Goal: Information Seeking & Learning: Compare options

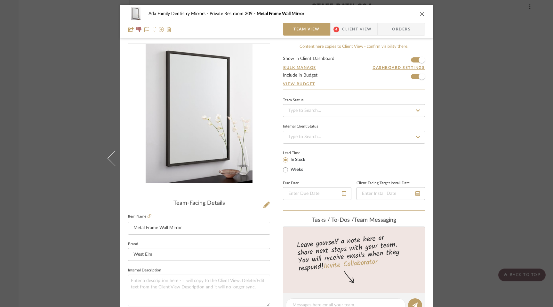
scroll to position [202, 0]
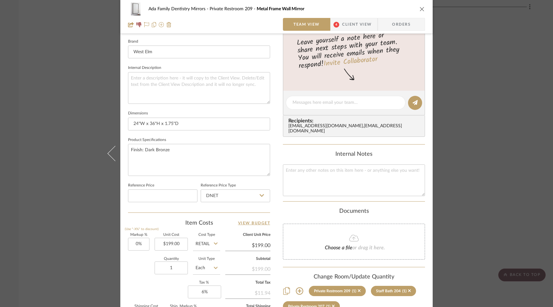
click at [420, 8] on icon "close" at bounding box center [422, 8] width 5 height 5
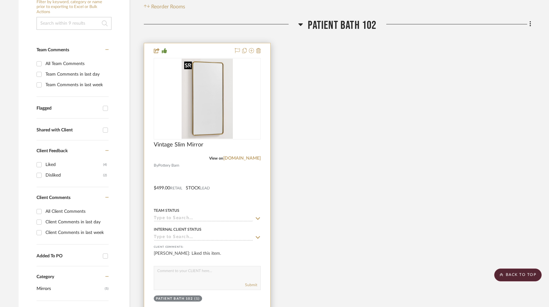
scroll to position [0, 0]
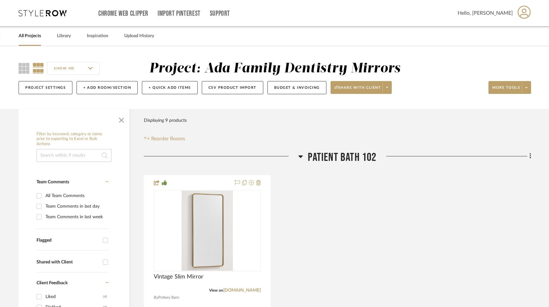
scroll to position [3, 0]
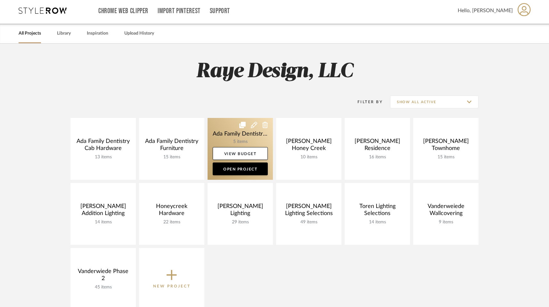
click at [232, 138] on link at bounding box center [240, 149] width 65 height 62
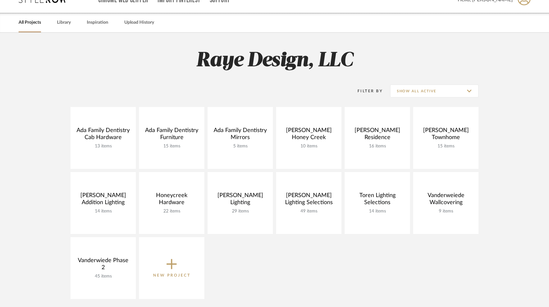
scroll to position [3, 0]
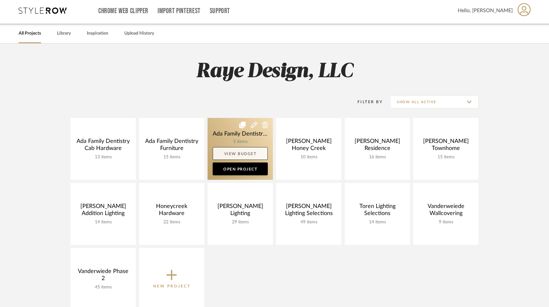
click at [249, 156] on link "View Budget" at bounding box center [240, 153] width 55 height 13
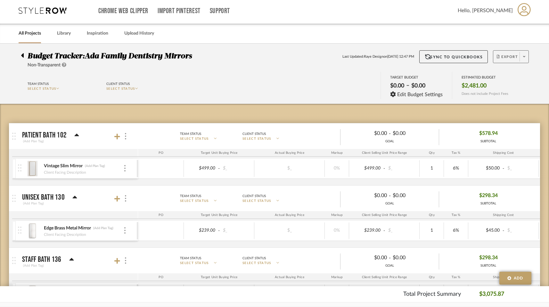
click at [506, 57] on span "Export" at bounding box center [507, 59] width 21 height 10
click at [497, 79] on button "Export PDF" at bounding box center [498, 74] width 61 height 15
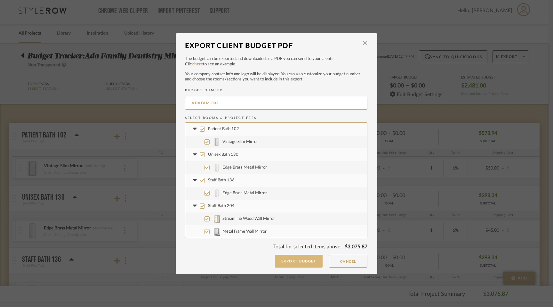
click at [301, 262] on button "Export Budget" at bounding box center [299, 261] width 48 height 13
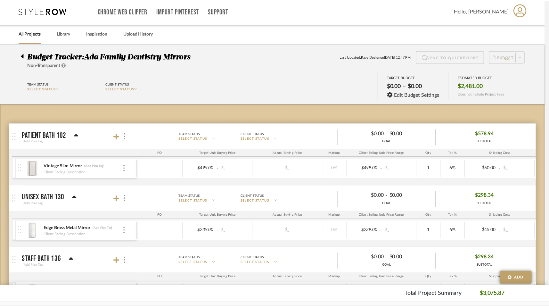
scroll to position [3, 0]
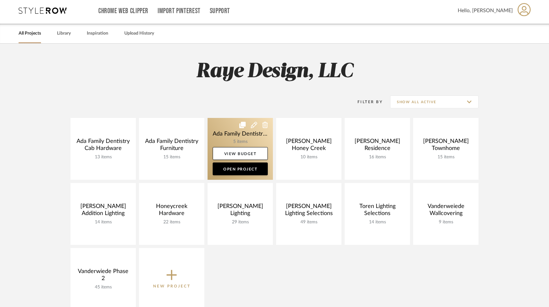
click at [229, 142] on link at bounding box center [240, 149] width 65 height 62
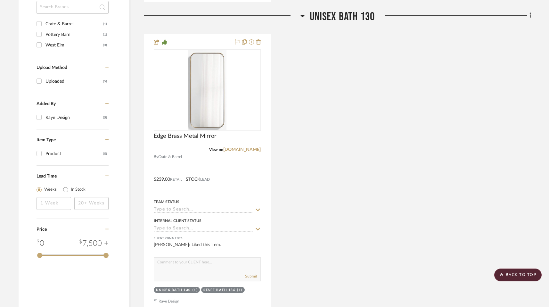
scroll to position [454, 0]
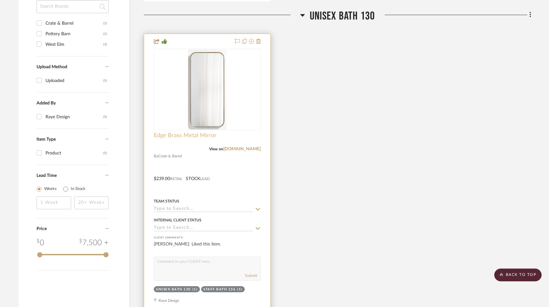
click at [193, 137] on span "Edge Brass Metal Mirror" at bounding box center [185, 135] width 63 height 7
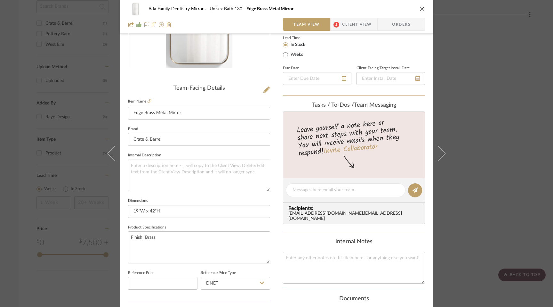
scroll to position [116, 0]
click at [421, 8] on icon "close" at bounding box center [422, 8] width 5 height 5
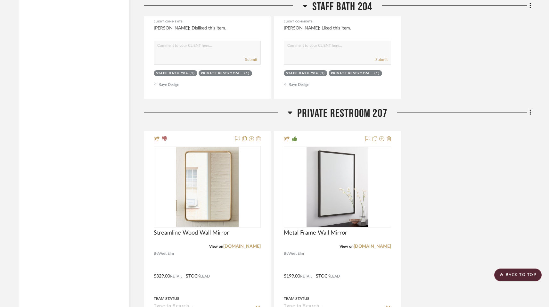
scroll to position [1286, 0]
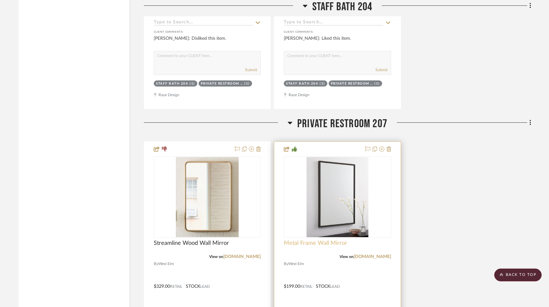
click at [320, 241] on span "Metal Frame Wall Mirror" at bounding box center [315, 243] width 63 height 7
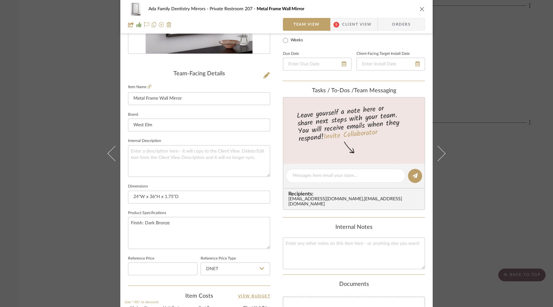
scroll to position [130, 0]
click at [417, 6] on div "Ada Family Dentistry Mirrors Private Restroom 207 Metal Frame Wall Mirror" at bounding box center [276, 9] width 297 height 13
click at [420, 8] on icon "close" at bounding box center [422, 8] width 5 height 5
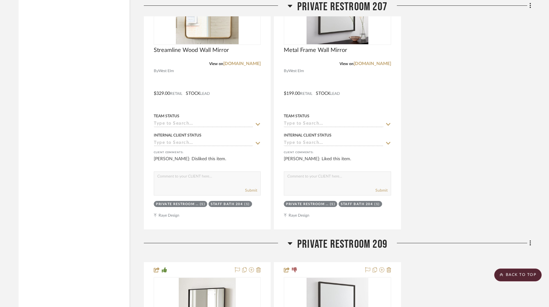
scroll to position [1463, 0]
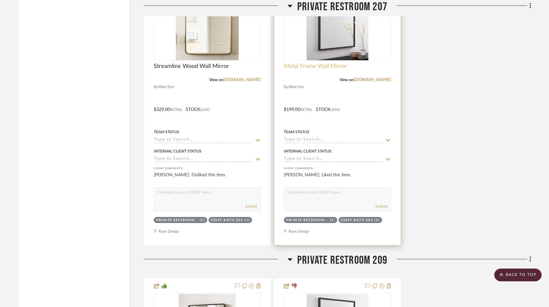
click at [337, 66] on span "Metal Frame Wall Mirror" at bounding box center [315, 66] width 63 height 7
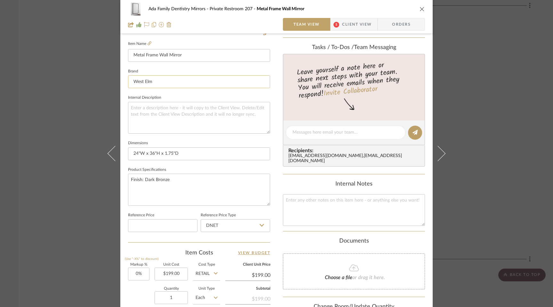
scroll to position [171, 0]
click at [148, 43] on icon at bounding box center [150, 45] width 4 height 4
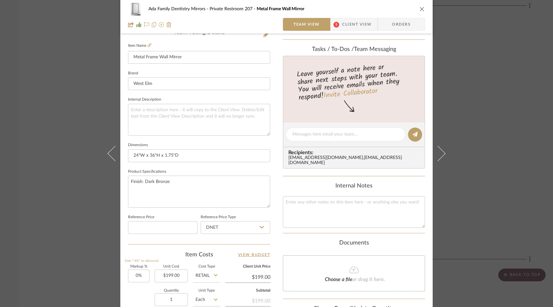
scroll to position [170, 0]
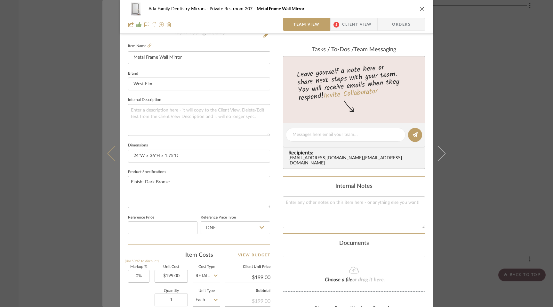
click at [111, 150] on icon at bounding box center [115, 153] width 15 height 15
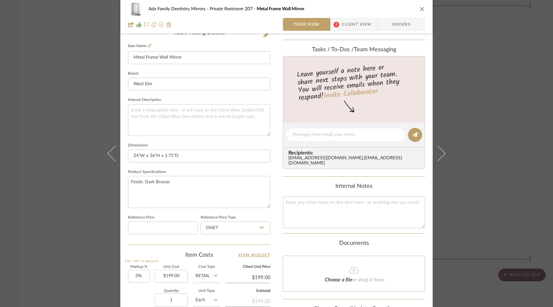
scroll to position [0, 0]
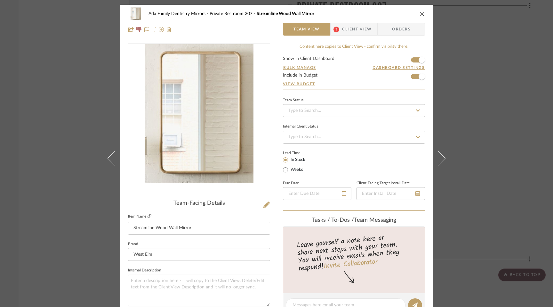
click at [148, 216] on icon at bounding box center [150, 216] width 4 height 4
click at [420, 13] on icon "close" at bounding box center [422, 13] width 5 height 5
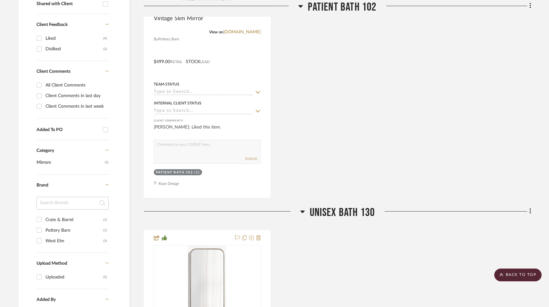
scroll to position [247, 0]
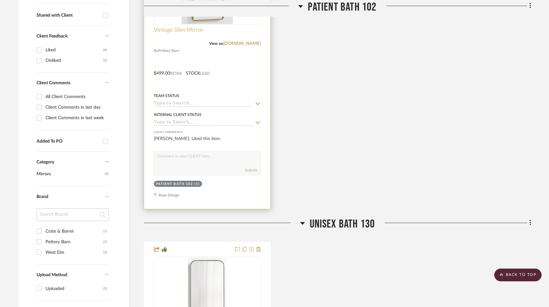
click at [193, 31] on span "Vintage Slim Mirror" at bounding box center [179, 30] width 50 height 7
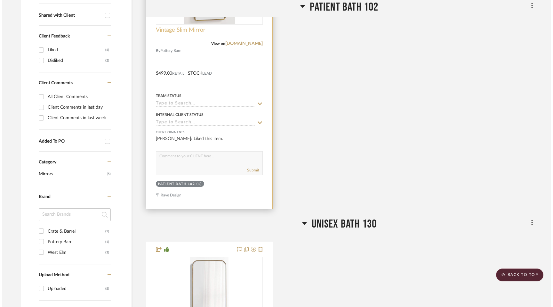
scroll to position [0, 0]
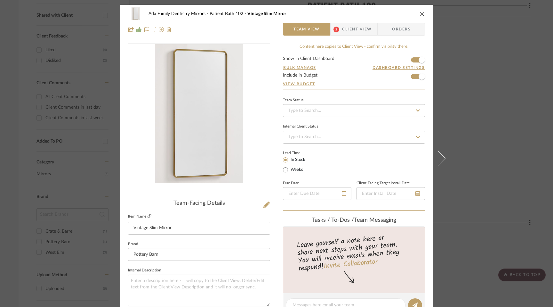
click at [150, 217] on fieldset "Item Name Vintage Slim Mirror" at bounding box center [199, 223] width 142 height 22
click at [148, 216] on icon at bounding box center [150, 216] width 4 height 4
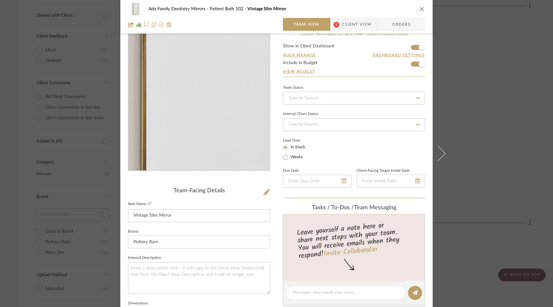
scroll to position [288, 0]
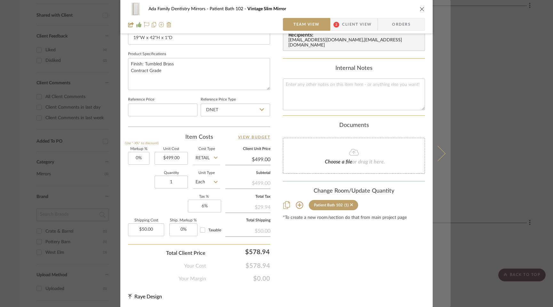
click at [441, 151] on icon at bounding box center [437, 153] width 15 height 15
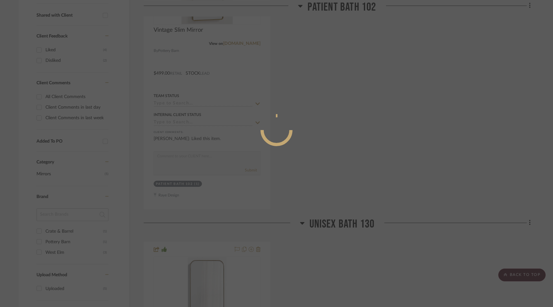
scroll to position [0, 0]
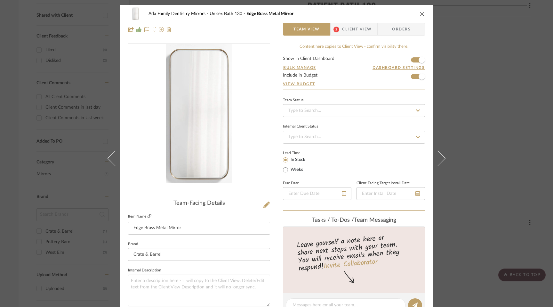
click at [148, 215] on icon at bounding box center [150, 216] width 4 height 4
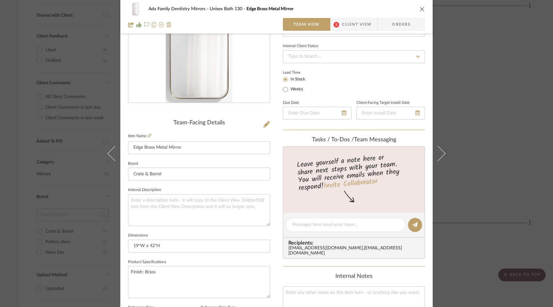
scroll to position [90, 0]
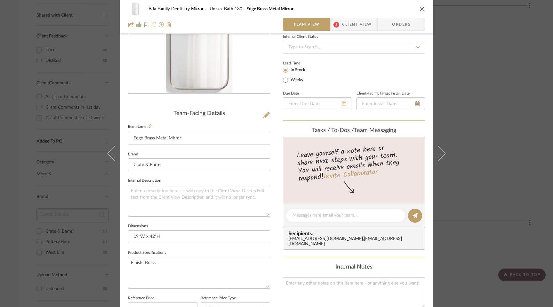
click at [420, 7] on icon "close" at bounding box center [422, 8] width 5 height 5
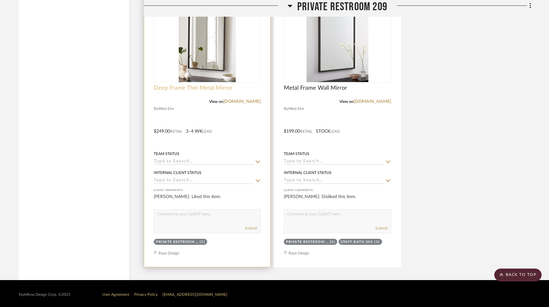
scroll to position [1754, 0]
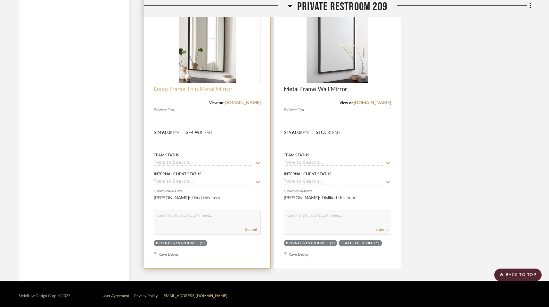
click at [205, 86] on span "Deep Frame Thin Metal Mirror" at bounding box center [193, 89] width 79 height 7
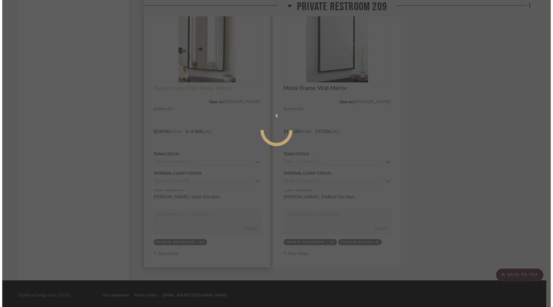
scroll to position [0, 0]
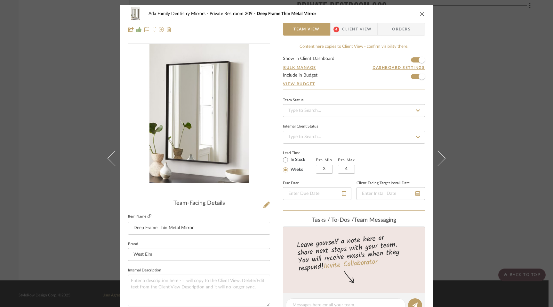
click at [149, 215] on icon at bounding box center [150, 216] width 4 height 4
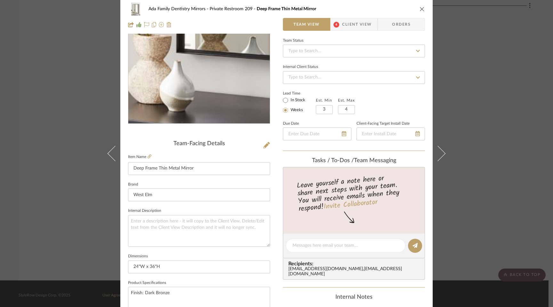
scroll to position [90, 0]
